Goal: Task Accomplishment & Management: Manage account settings

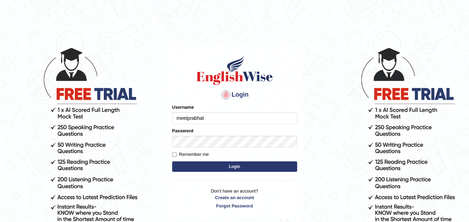
click at [172, 162] on button "Login" at bounding box center [234, 167] width 125 height 10
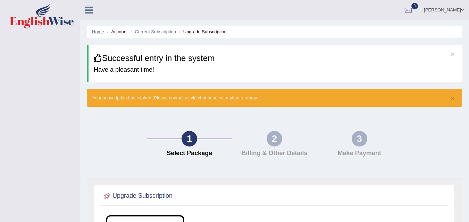
click at [97, 33] on link "Home" at bounding box center [98, 31] width 12 height 5
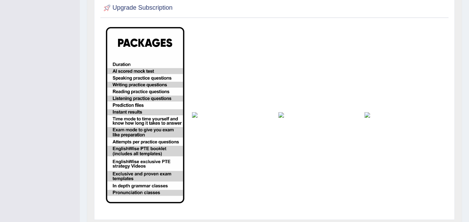
scroll to position [109, 0]
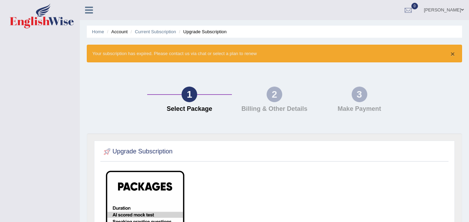
click at [452, 53] on button "×" at bounding box center [452, 53] width 4 height 7
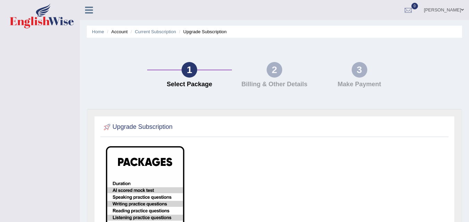
click at [454, 8] on link "[PERSON_NAME]" at bounding box center [443, 9] width 50 height 18
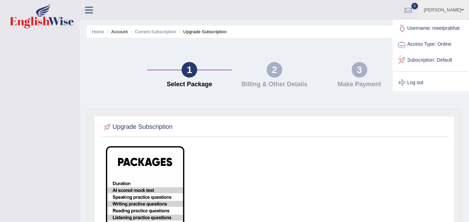
click at [427, 83] on link "Log out" at bounding box center [430, 83] width 75 height 16
